Goal: Task Accomplishment & Management: Use online tool/utility

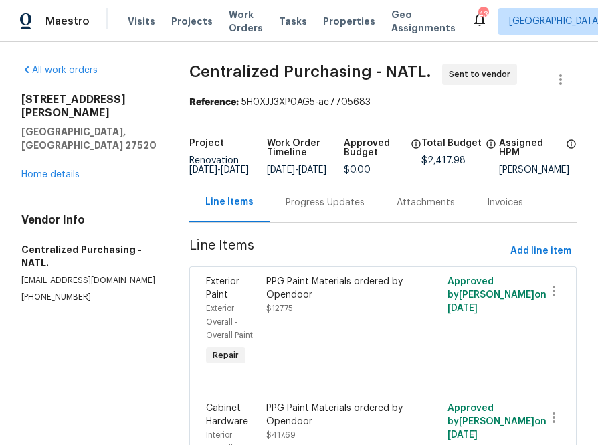
click at [179, 9] on div "Visits Projects Work Orders Tasks Properties Geo Assignments" at bounding box center [300, 21] width 344 height 27
click at [179, 17] on span "Projects" at bounding box center [191, 21] width 41 height 13
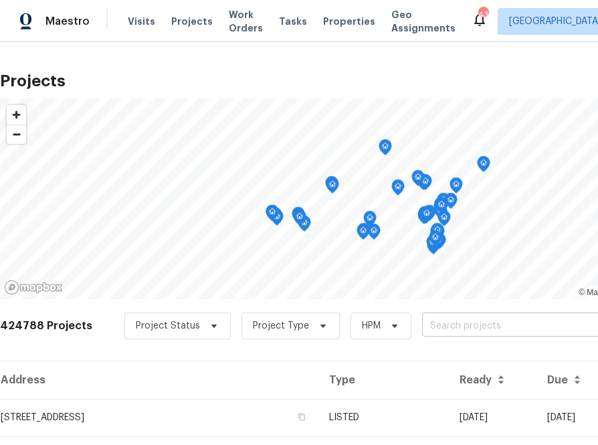
click at [422, 326] on input "text" at bounding box center [498, 326] width 153 height 21
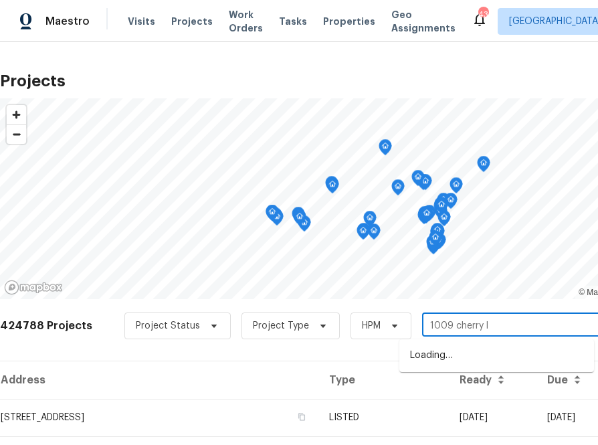
type input "1009 cherry ln"
click at [455, 354] on li "[STREET_ADDRESS][PERSON_NAME]" at bounding box center [496, 355] width 195 height 22
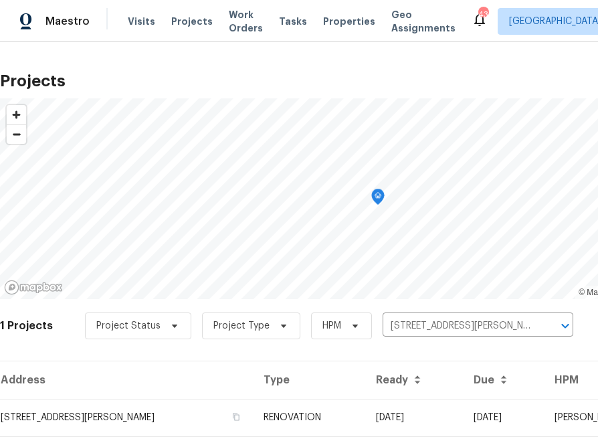
scroll to position [34, 0]
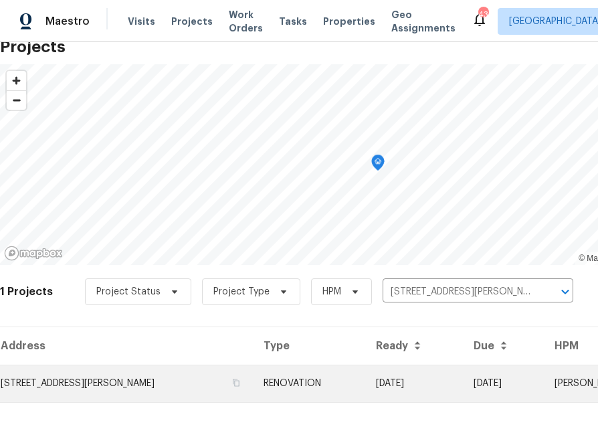
click at [162, 383] on td "[STREET_ADDRESS][PERSON_NAME]" at bounding box center [126, 382] width 253 height 37
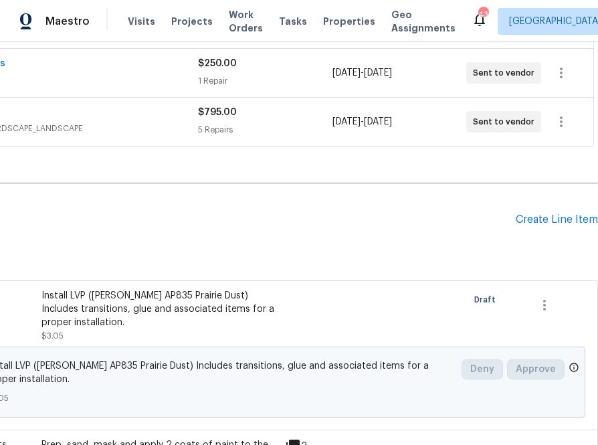
scroll to position [301, 158]
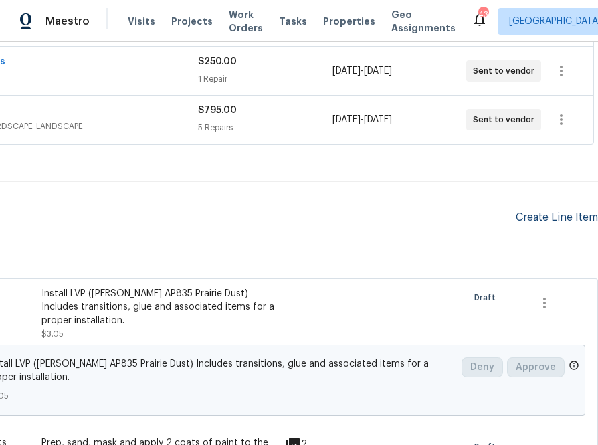
click at [538, 217] on div "Create Line Item" at bounding box center [556, 217] width 82 height 13
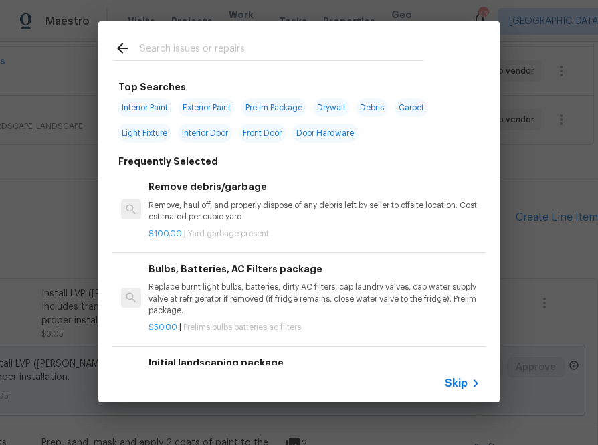
click at [445, 384] on span "Skip" at bounding box center [456, 382] width 23 height 13
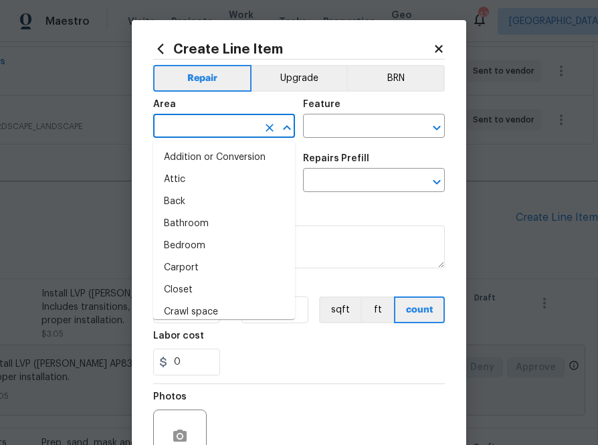
click at [216, 128] on input "text" at bounding box center [205, 127] width 104 height 21
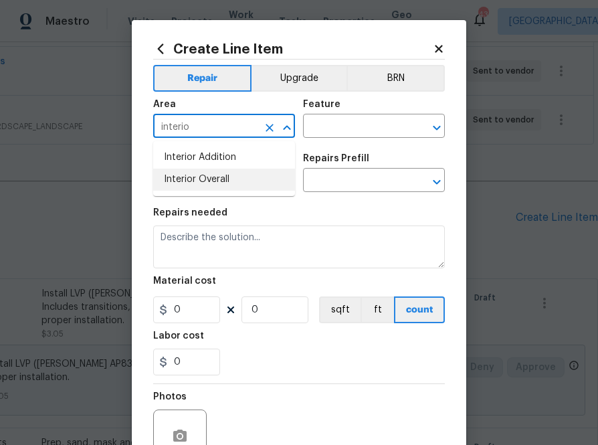
click at [212, 181] on li "Interior Overall" at bounding box center [224, 179] width 142 height 22
type input "Interior Overall"
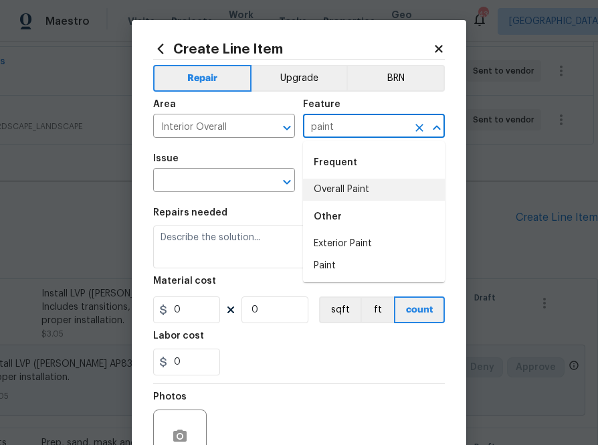
click at [367, 195] on li "Overall Paint" at bounding box center [374, 190] width 142 height 22
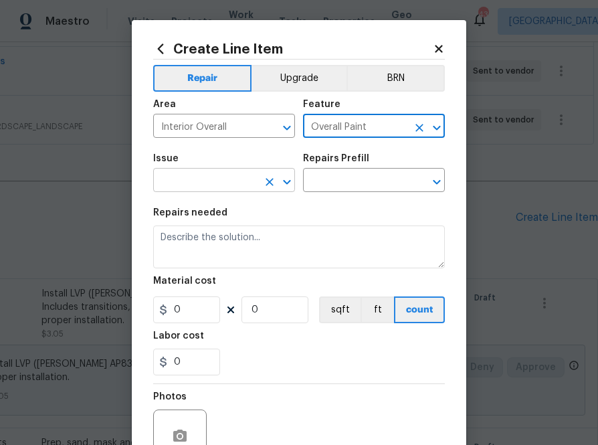
type input "Overall Paint"
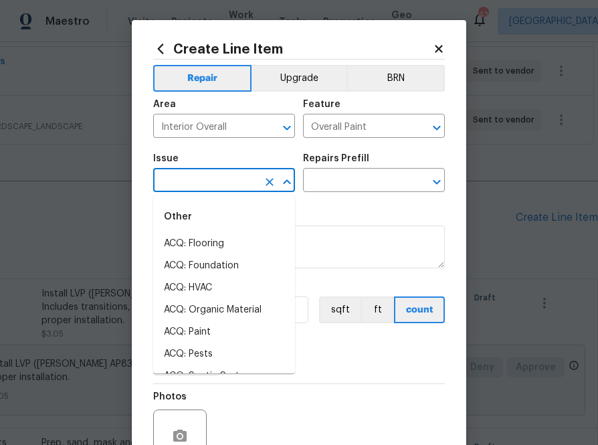
click at [219, 181] on input "text" at bounding box center [205, 181] width 104 height 21
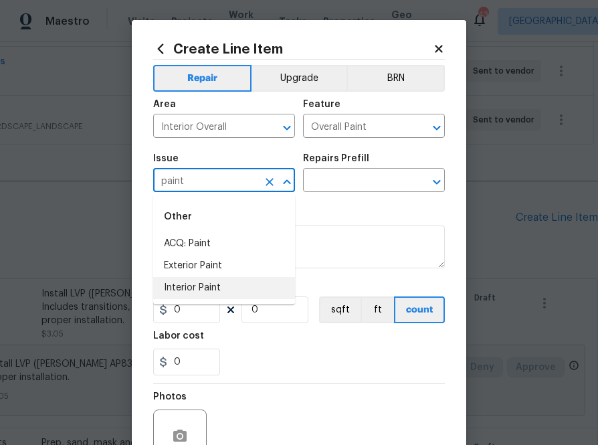
click at [227, 285] on li "Interior Paint" at bounding box center [224, 288] width 142 height 22
type input "Interior Paint"
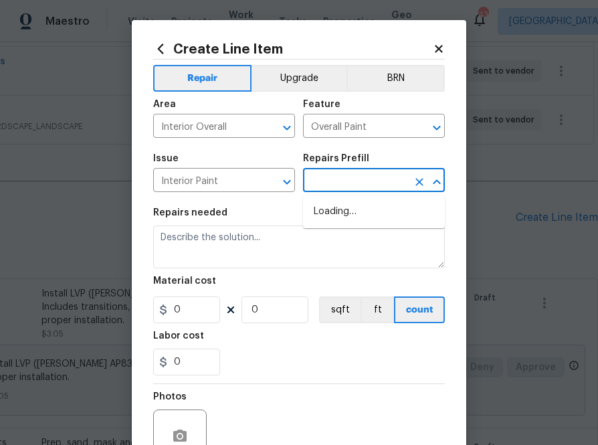
type input "p"
type input "ppg"
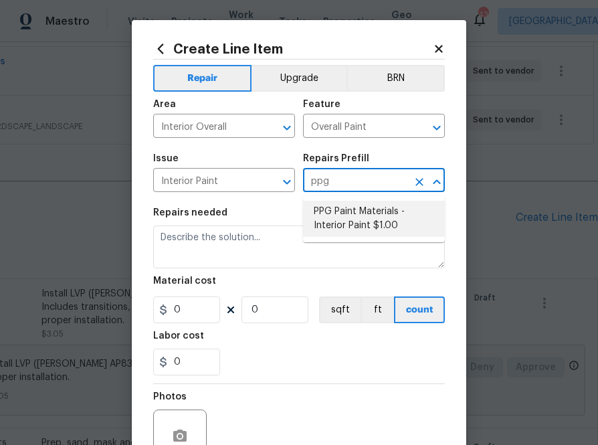
click at [363, 218] on li "PPG Paint Materials - Interior Paint $1.00" at bounding box center [374, 219] width 142 height 36
type input "PPG Paint Materials - Interior Paint $1.00"
type textarea "PPG Paint Materials ordered by Opendoor"
type input "1"
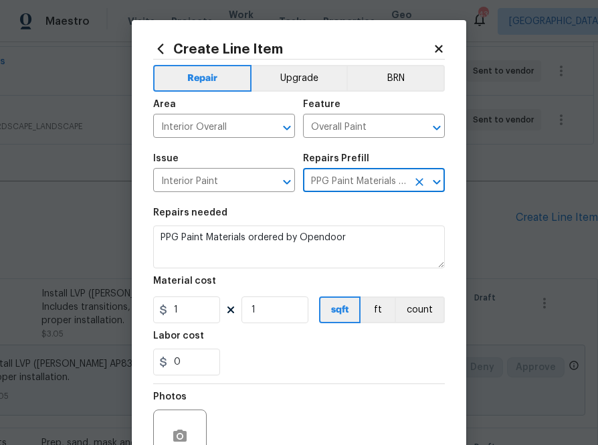
type input "PPG Paint Materials - Interior Paint $1.00"
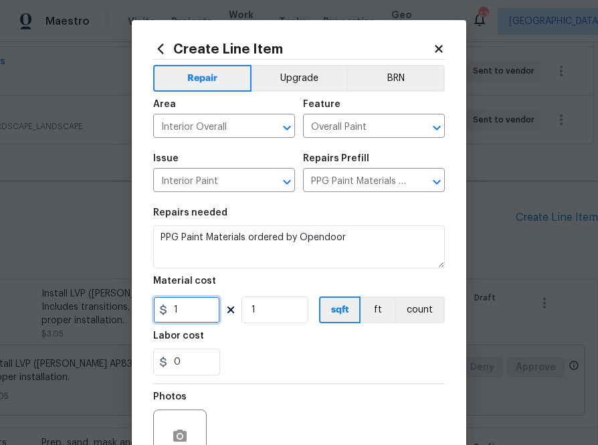
click at [190, 312] on input "1" at bounding box center [186, 309] width 67 height 27
paste input "665.5"
type input "665.51"
click at [241, 362] on div "0" at bounding box center [298, 361] width 291 height 27
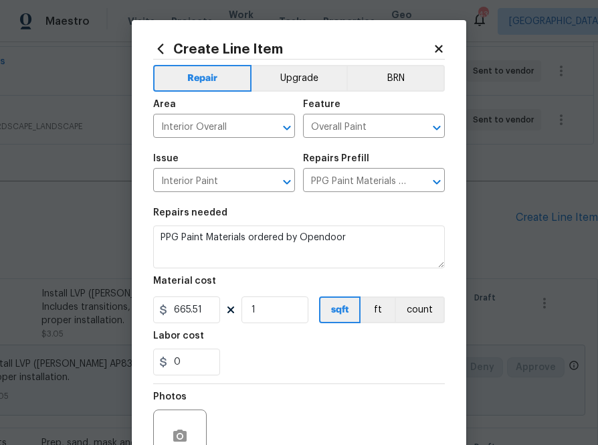
scroll to position [132, 0]
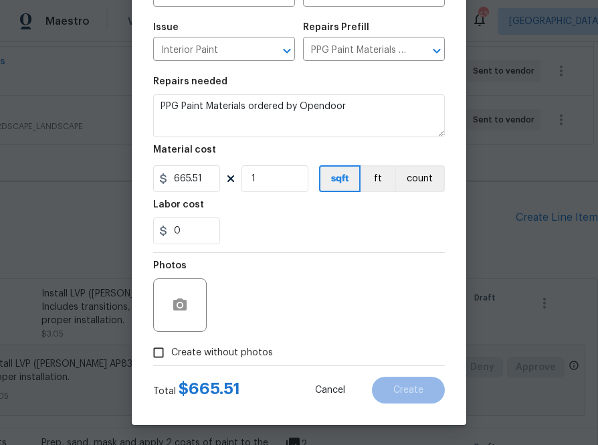
click at [241, 354] on span "Create without photos" at bounding box center [222, 353] width 102 height 14
click at [171, 354] on input "Create without photos" at bounding box center [158, 352] width 25 height 25
checkbox input "true"
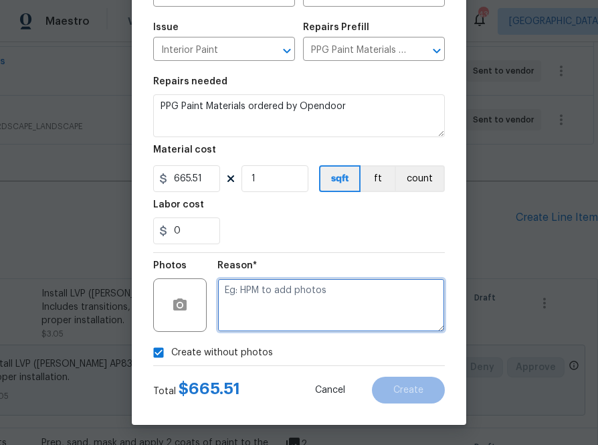
click at [278, 314] on textarea at bounding box center [330, 304] width 227 height 53
type textarea "na"
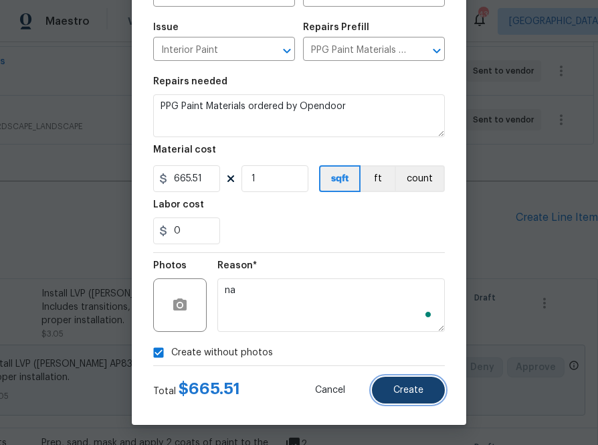
click at [413, 384] on button "Create" at bounding box center [408, 389] width 73 height 27
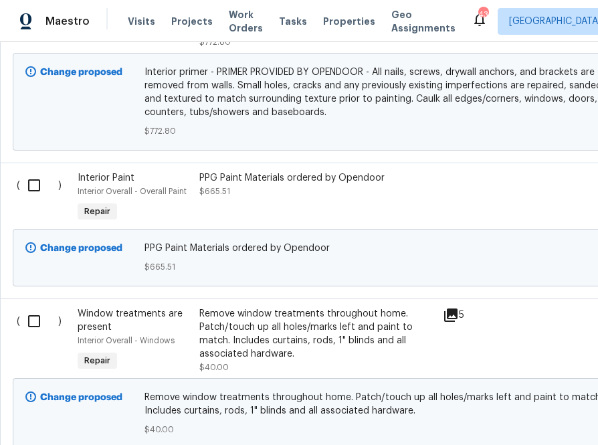
scroll to position [1512, 0]
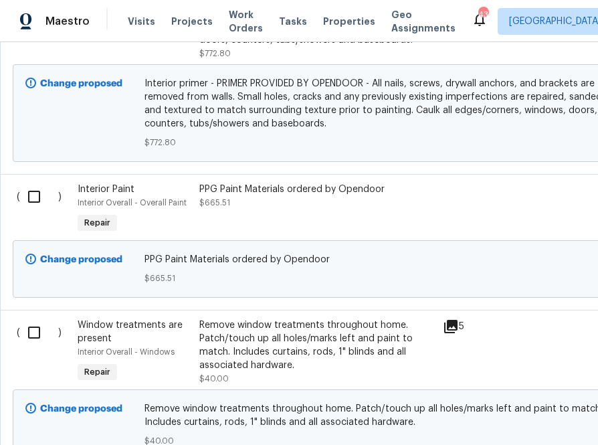
click at [34, 197] on input "checkbox" at bounding box center [39, 197] width 38 height 28
checkbox input "true"
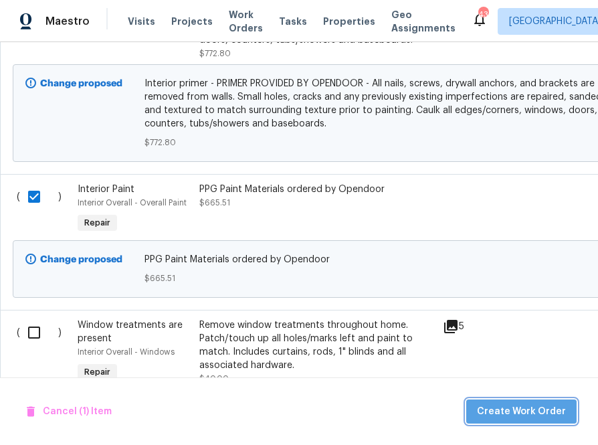
click at [535, 402] on button "Create Work Order" at bounding box center [521, 411] width 110 height 25
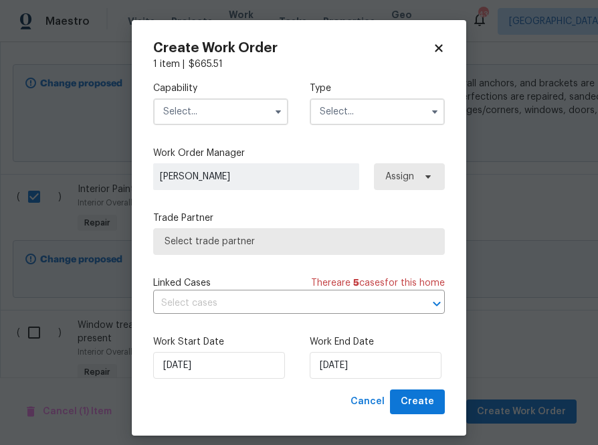
click at [245, 113] on input "text" at bounding box center [220, 111] width 135 height 27
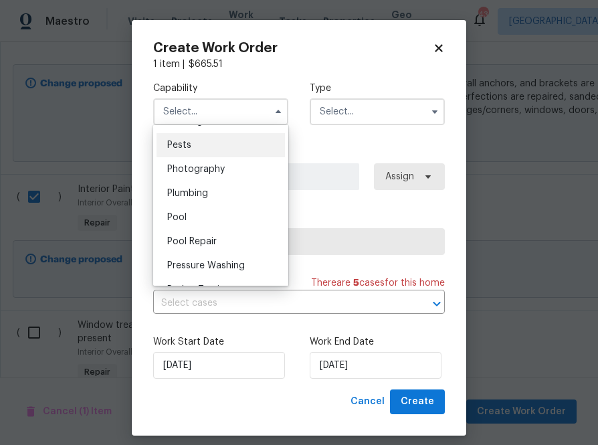
scroll to position [1087, 0]
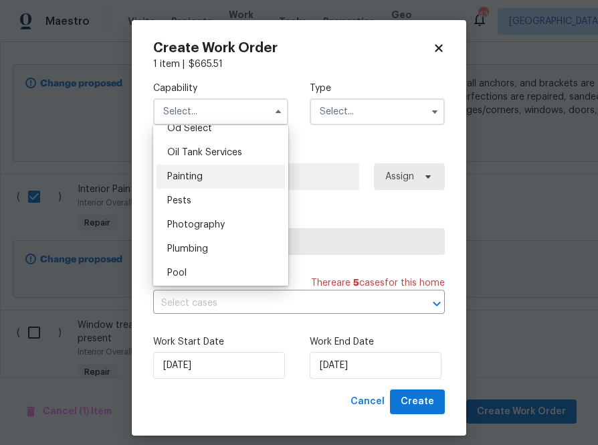
click at [239, 171] on div "Painting" at bounding box center [220, 176] width 128 height 24
type input "Painting"
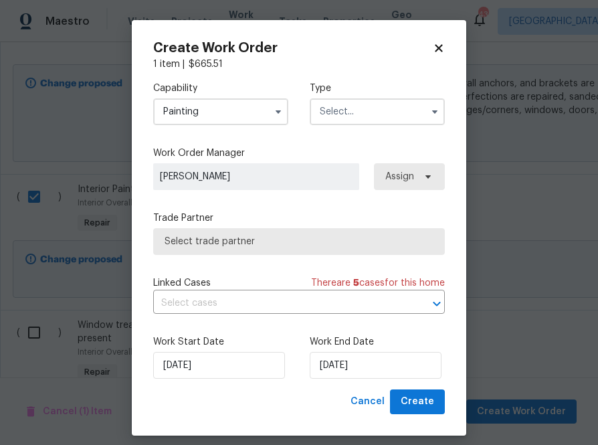
click at [348, 86] on label "Type" at bounding box center [377, 88] width 135 height 13
click at [348, 116] on input "text" at bounding box center [377, 111] width 135 height 27
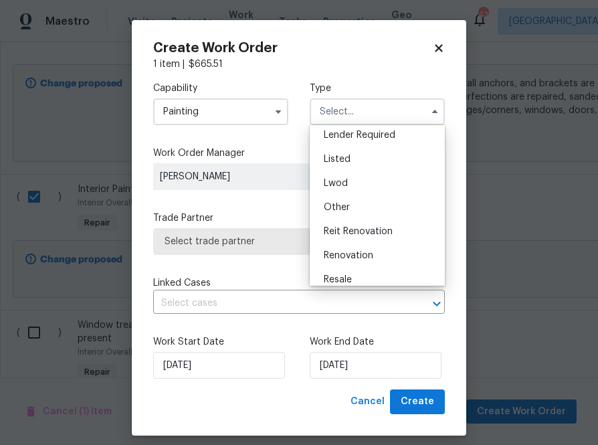
scroll to position [159, 0]
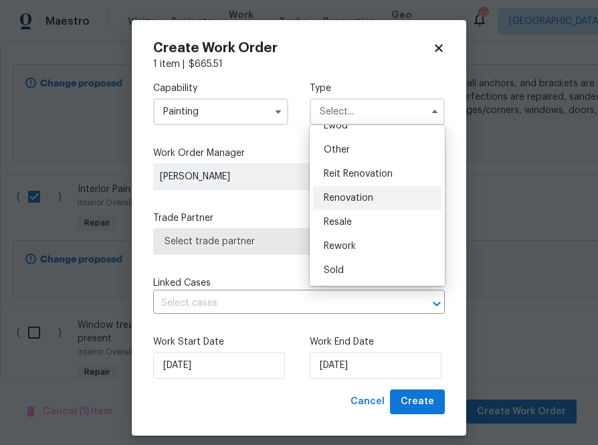
click at [368, 194] on span "Renovation" at bounding box center [348, 197] width 49 height 9
type input "Renovation"
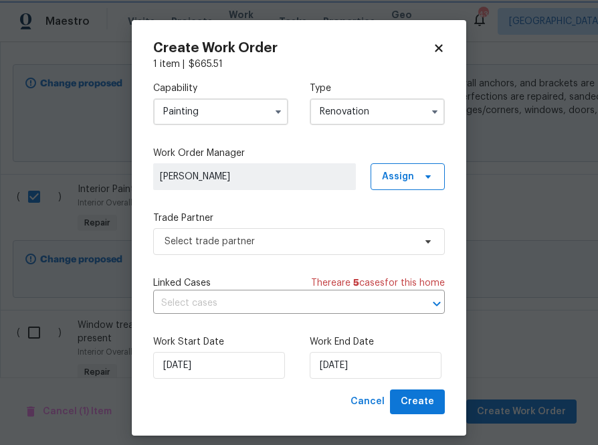
scroll to position [0, 0]
click at [396, 191] on div "Capability Painting Type Renovation Feedback Hoa Violation Incident Insured Len…" at bounding box center [298, 230] width 291 height 318
click at [398, 174] on span "Assign" at bounding box center [398, 176] width 32 height 13
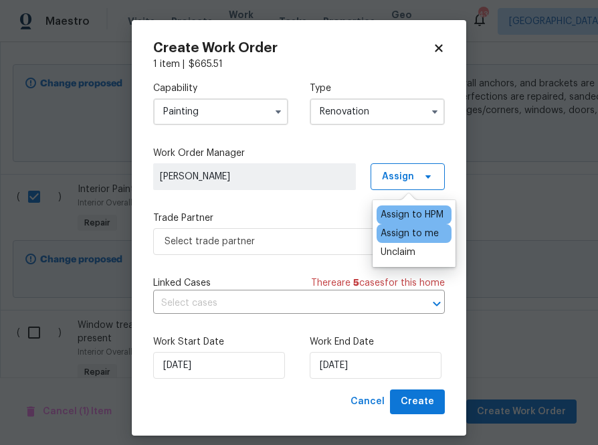
click at [393, 226] on div "Assign to me" at bounding box center [413, 233] width 75 height 19
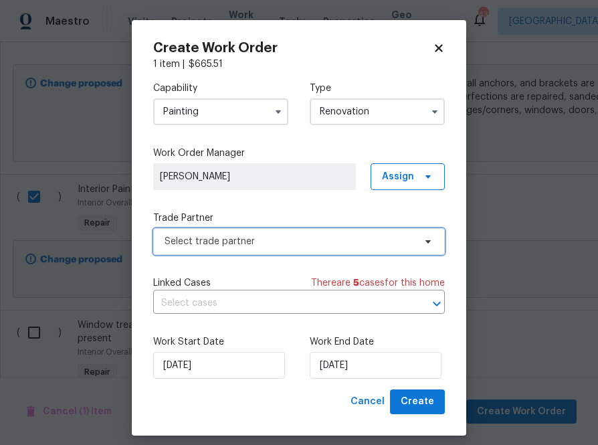
click at [296, 250] on span "Select trade partner" at bounding box center [298, 241] width 291 height 27
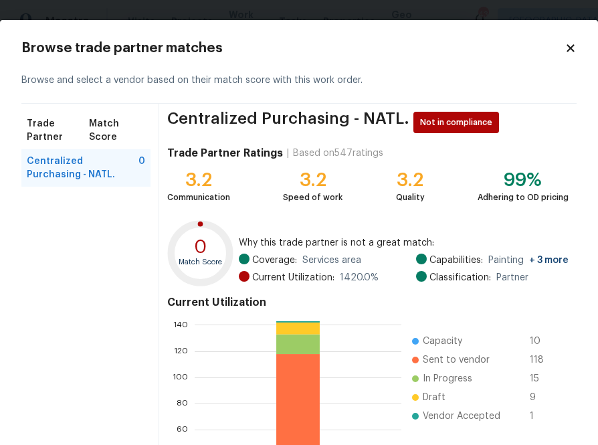
scroll to position [143, 0]
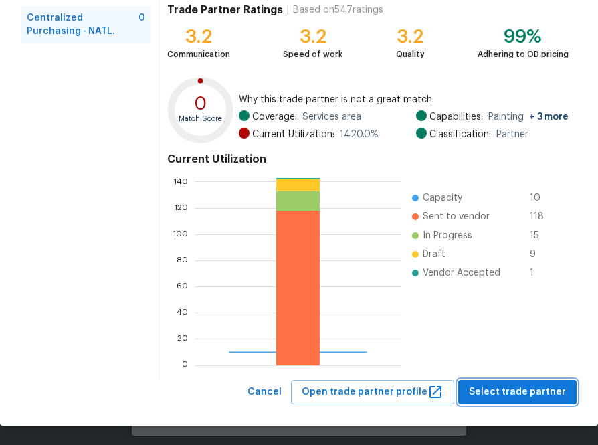
click at [525, 396] on span "Select trade partner" at bounding box center [517, 392] width 97 height 17
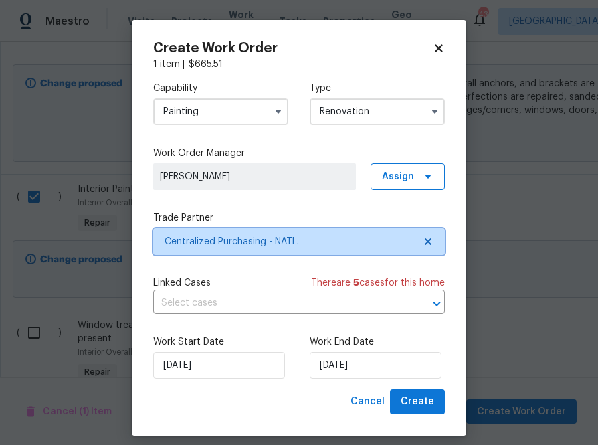
scroll to position [0, 0]
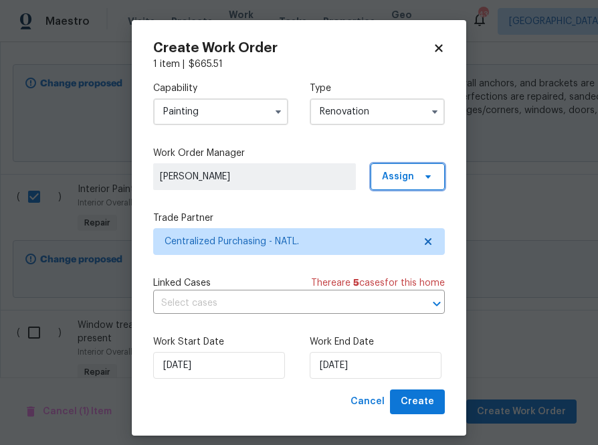
click at [392, 179] on span "Assign" at bounding box center [398, 176] width 32 height 13
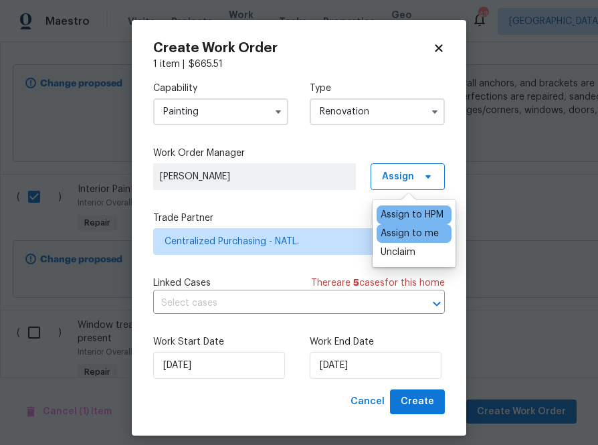
click at [398, 231] on div "Assign to me" at bounding box center [409, 233] width 58 height 13
click at [461, 365] on div "Create Work Order 1 item | $ 665.51 Capability Painting Type Renovation Work Or…" at bounding box center [299, 227] width 334 height 415
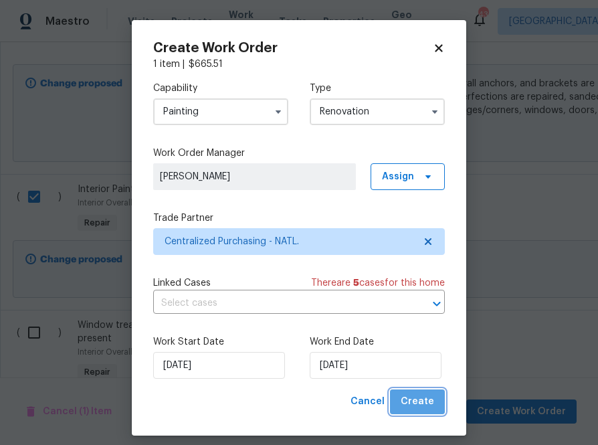
click at [432, 408] on span "Create" at bounding box center [416, 401] width 33 height 17
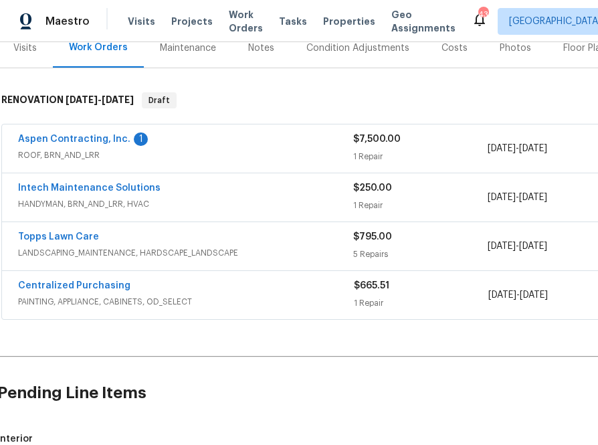
scroll to position [147, 3]
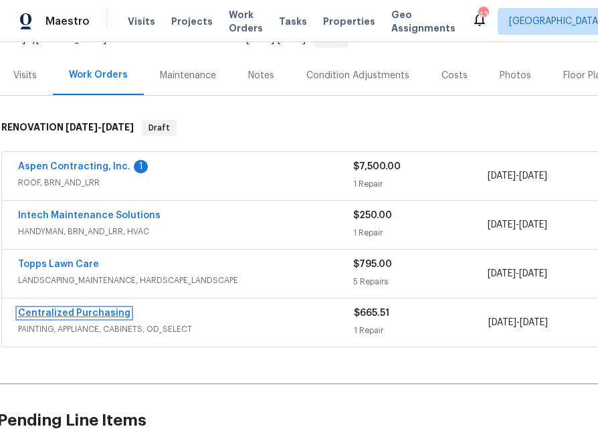
click at [100, 312] on link "Centralized Purchasing" at bounding box center [74, 312] width 112 height 9
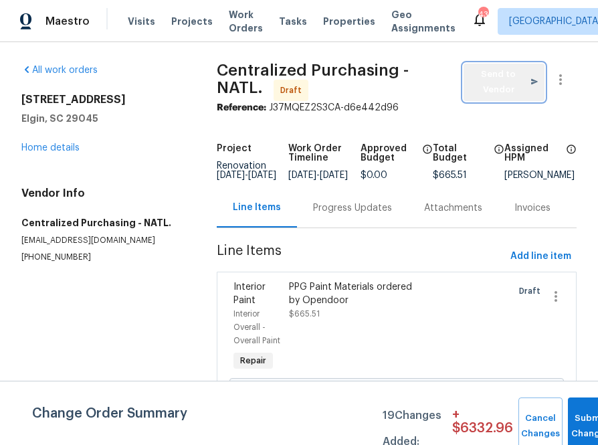
click at [517, 81] on span "Send to Vendor" at bounding box center [504, 82] width 68 height 31
